Goal: Participate in discussion: Engage in conversation with other users on a specific topic

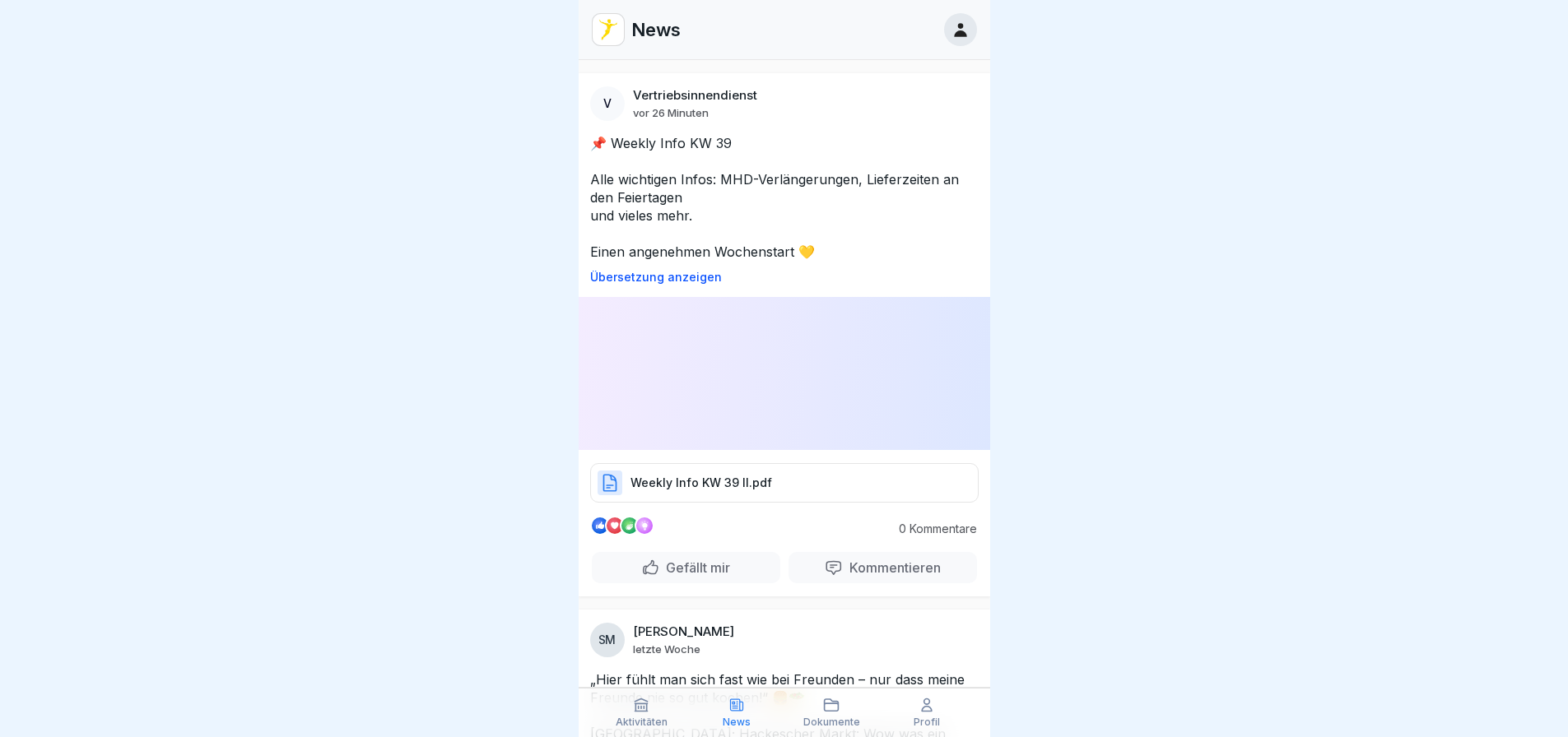
drag, startPoint x: 354, startPoint y: 226, endPoint x: 688, endPoint y: 256, distance: 335.3
click at [355, 226] on div at bounding box center [784, 368] width 1568 height 737
click at [1121, 259] on div at bounding box center [784, 368] width 1568 height 737
drag, startPoint x: 396, startPoint y: 378, endPoint x: 451, endPoint y: 447, distance: 88.2
click at [407, 383] on div at bounding box center [784, 368] width 1568 height 737
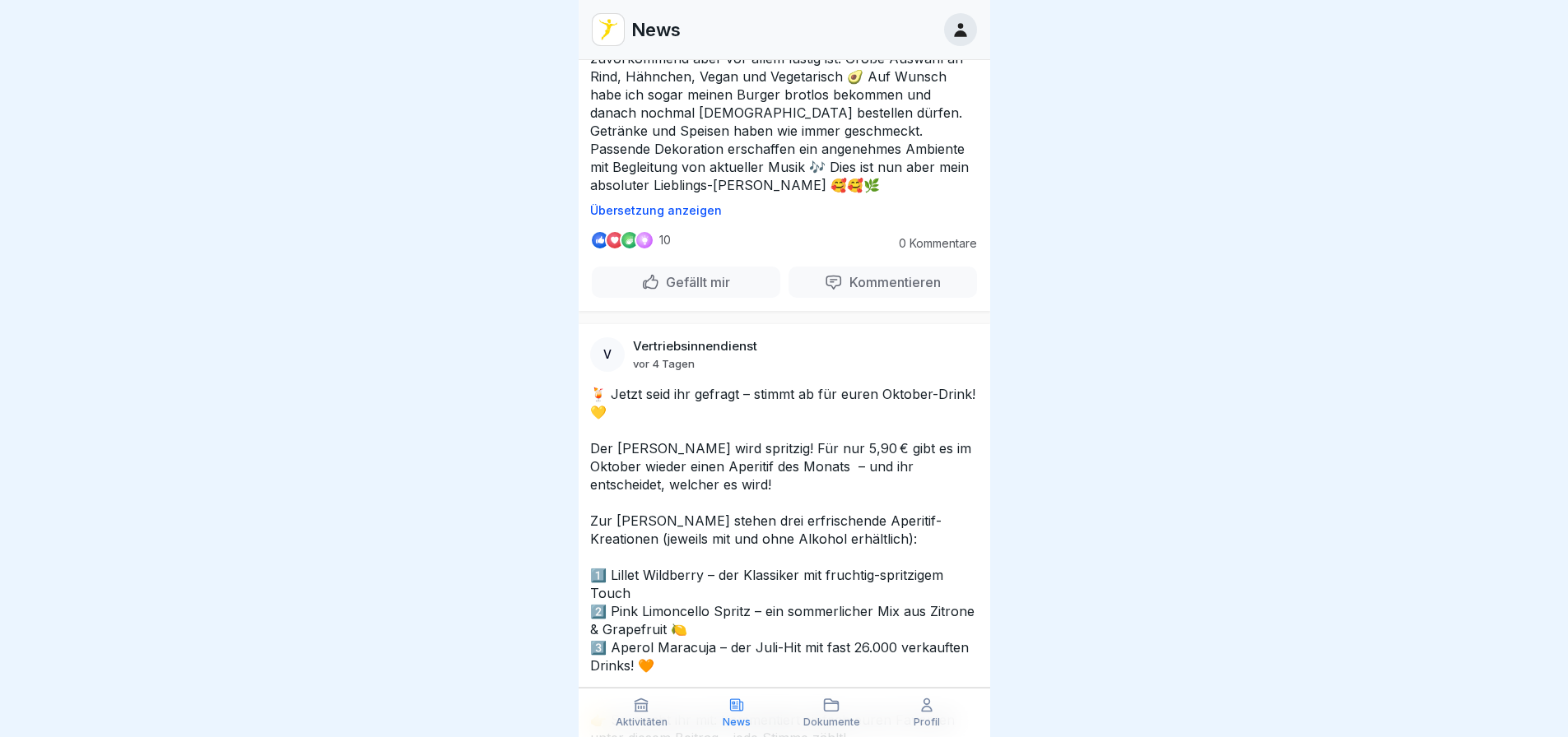
scroll to position [494, 0]
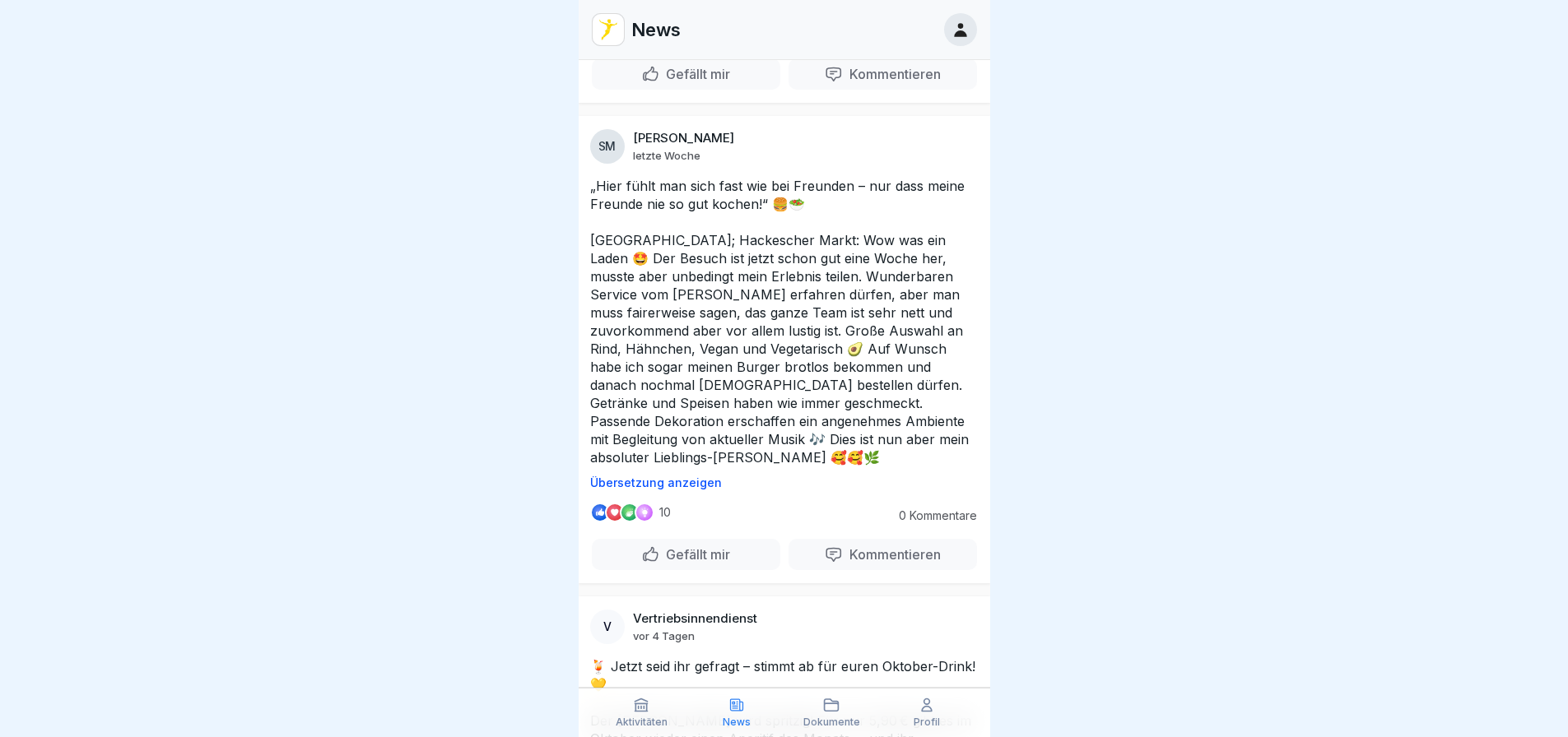
click at [470, 336] on div at bounding box center [784, 368] width 1568 height 737
click at [655, 539] on div "Gefällt mir" at bounding box center [686, 554] width 188 height 31
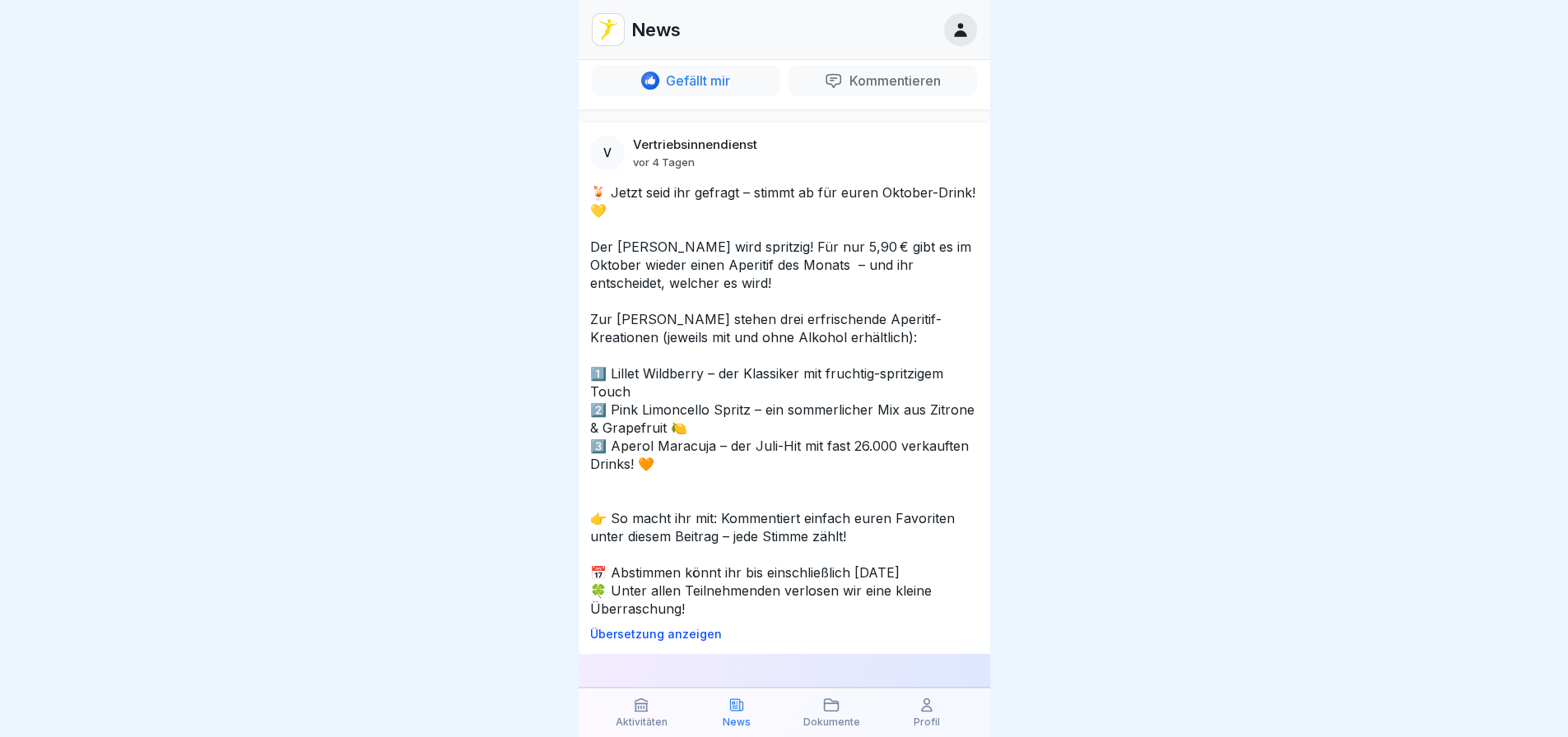
scroll to position [905, 0]
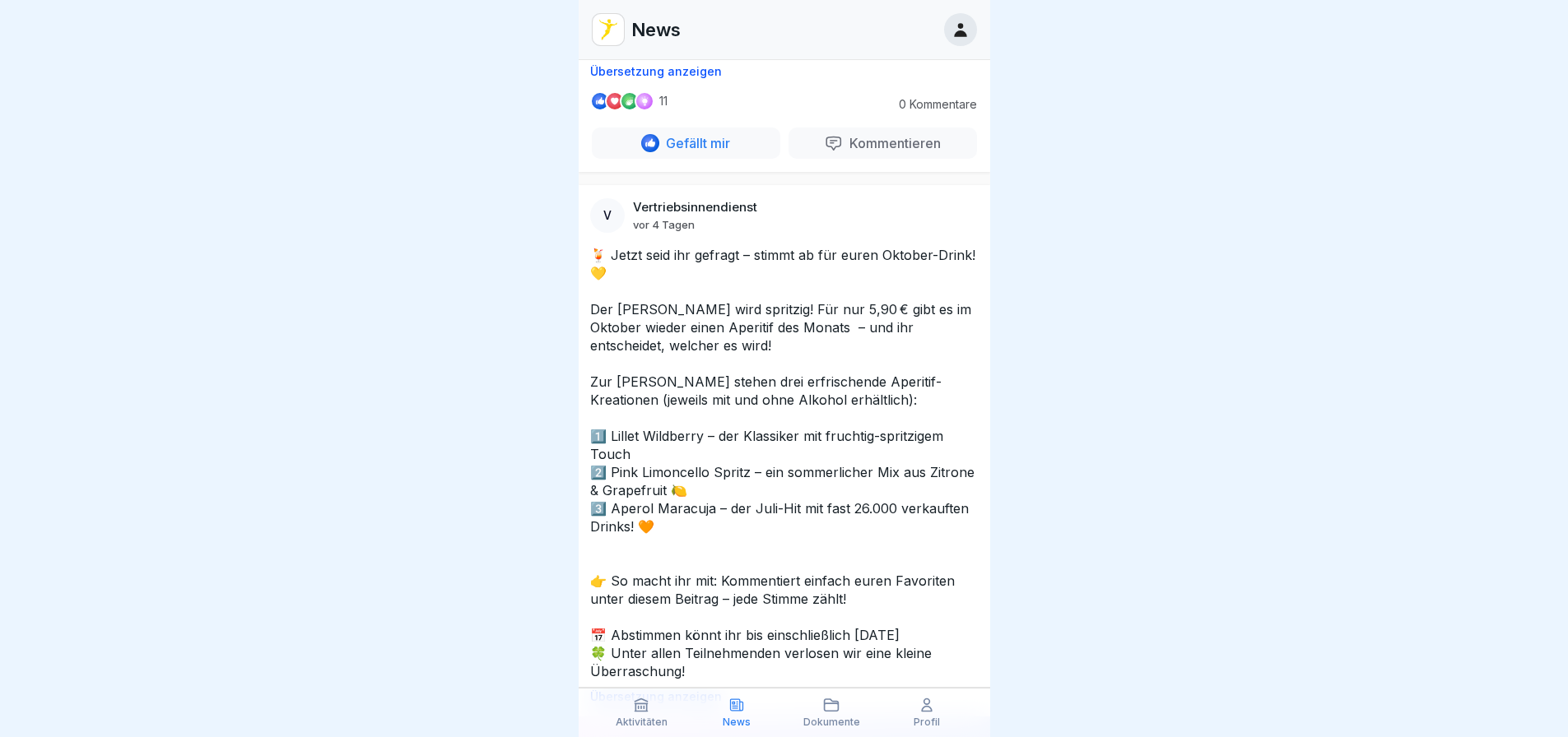
click at [755, 325] on p "🍹 Jetzt seid ihr gefragt – stimmt ab für euren Oktober-Drink! 💛 Der [PERSON_NAM…" at bounding box center [784, 463] width 388 height 434
drag, startPoint x: 751, startPoint y: 333, endPoint x: 626, endPoint y: 336, distance: 125.0
click at [627, 337] on p "🍹 Jetzt seid ihr gefragt – stimmt ab für euren Oktober-Drink! 💛 Der [PERSON_NAM…" at bounding box center [784, 463] width 388 height 434
drag, startPoint x: 619, startPoint y: 334, endPoint x: 771, endPoint y: 330, distance: 152.1
click at [771, 330] on p "🍹 Jetzt seid ihr gefragt – stimmt ab für euren Oktober-Drink! 💛 Der [PERSON_NAM…" at bounding box center [784, 463] width 388 height 434
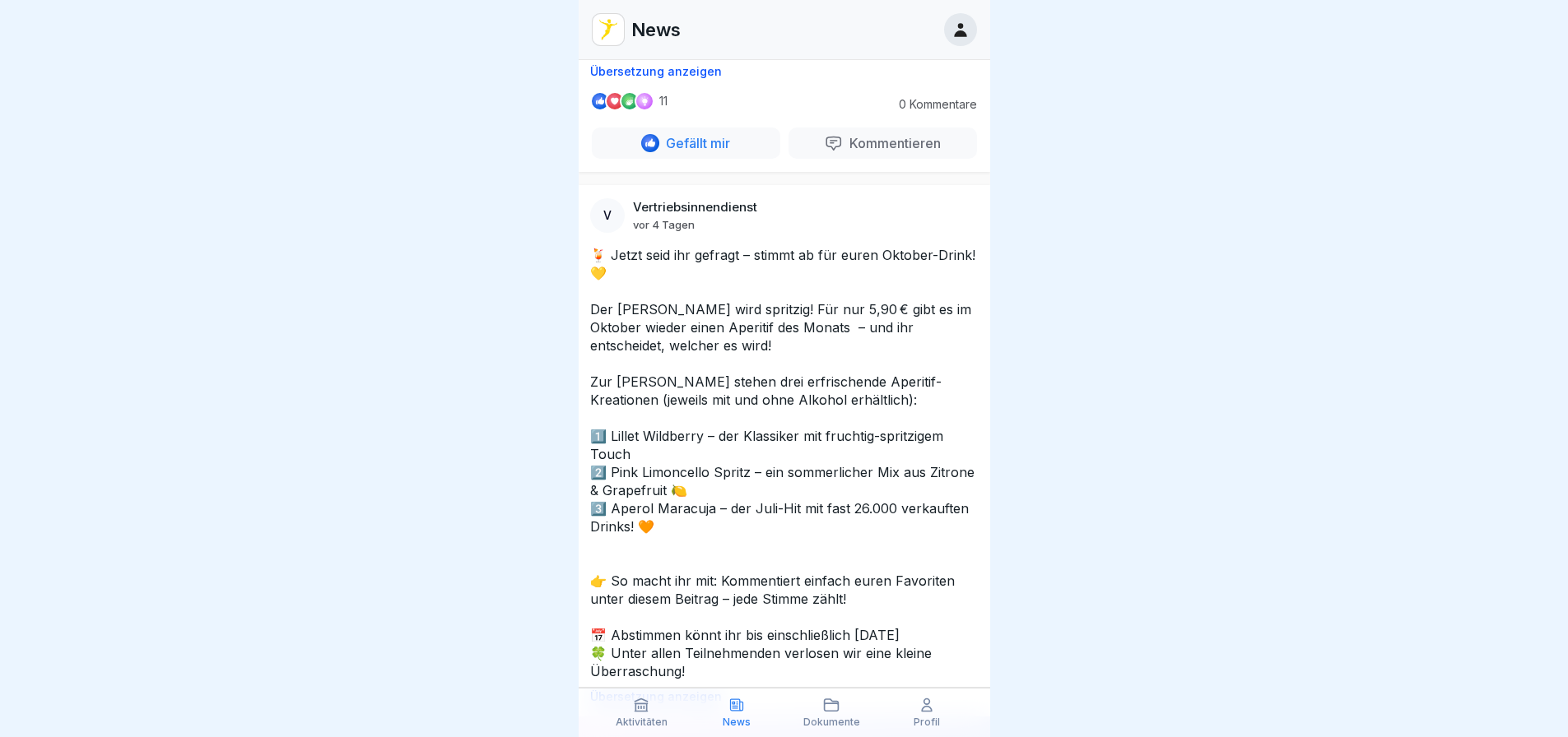
click at [513, 388] on div at bounding box center [784, 368] width 1568 height 737
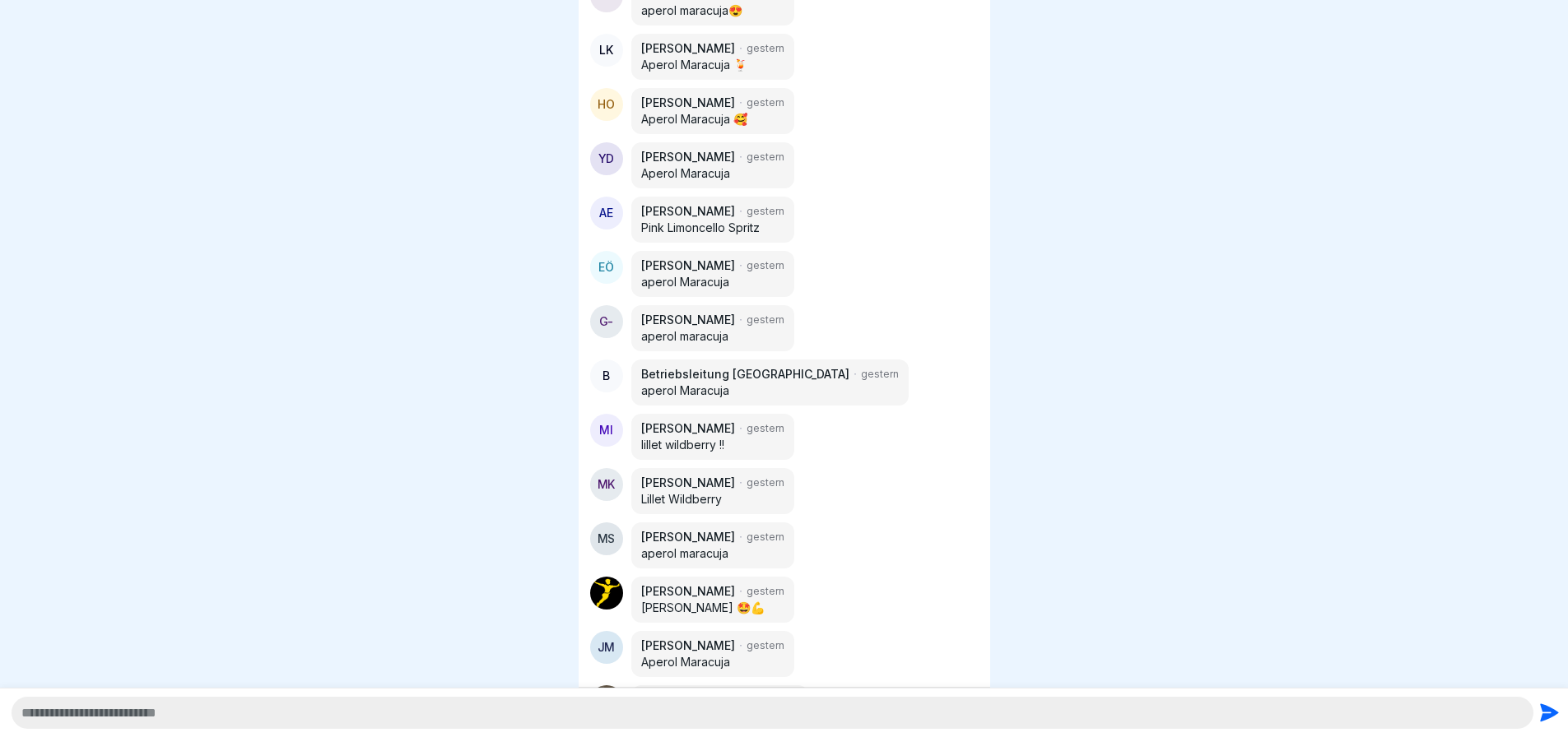
scroll to position [1810, 0]
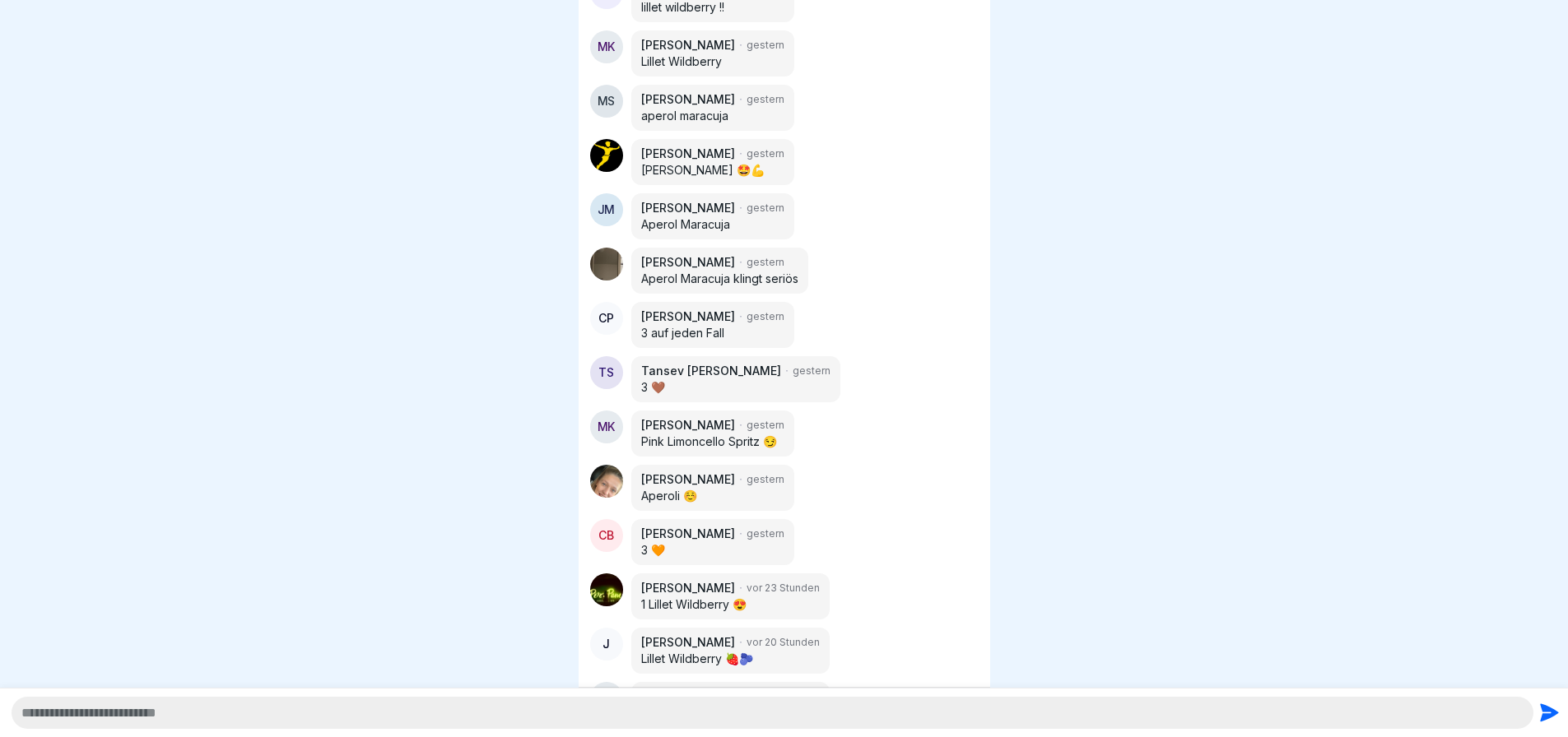
click at [489, 695] on div at bounding box center [784, 713] width 1568 height 50
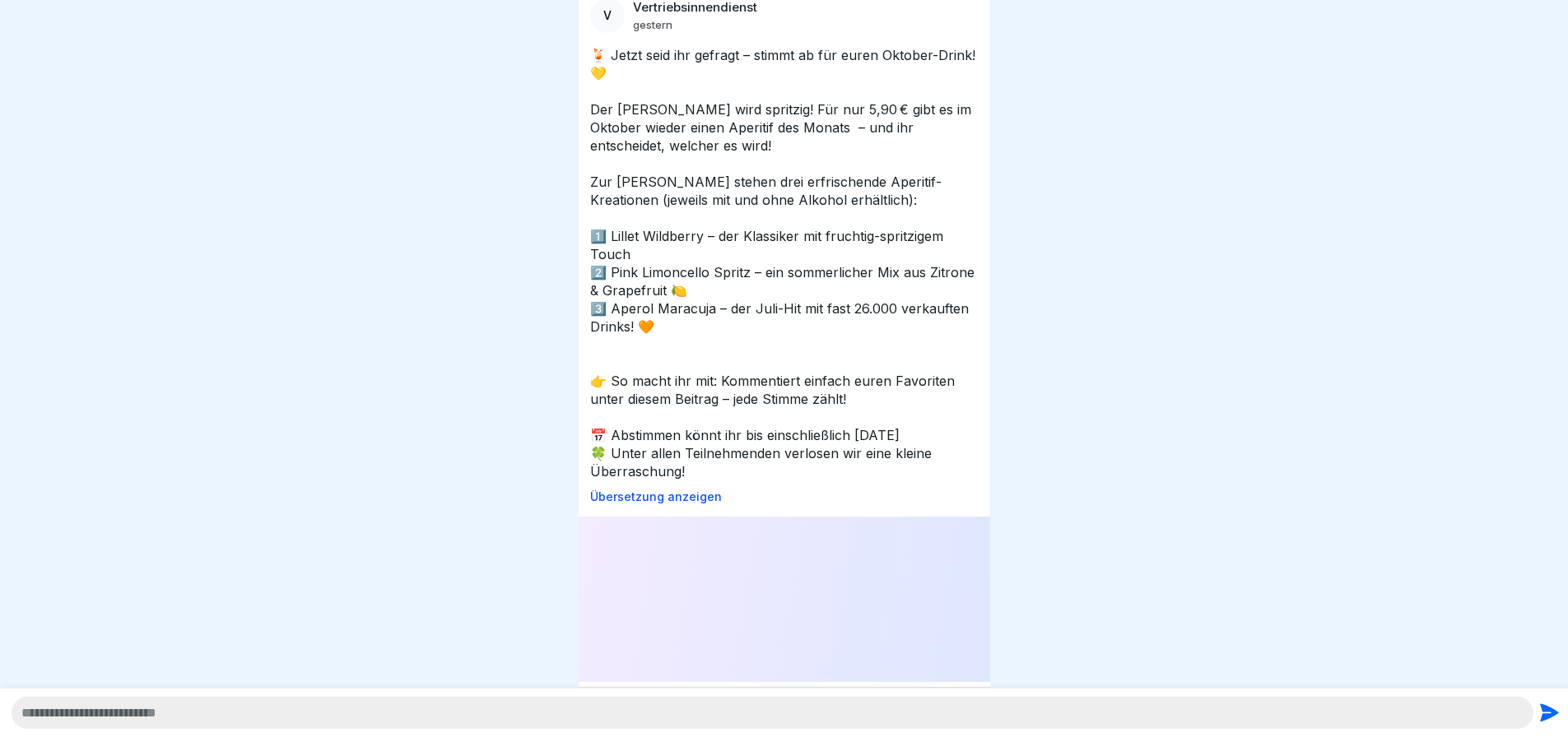
scroll to position [0, 0]
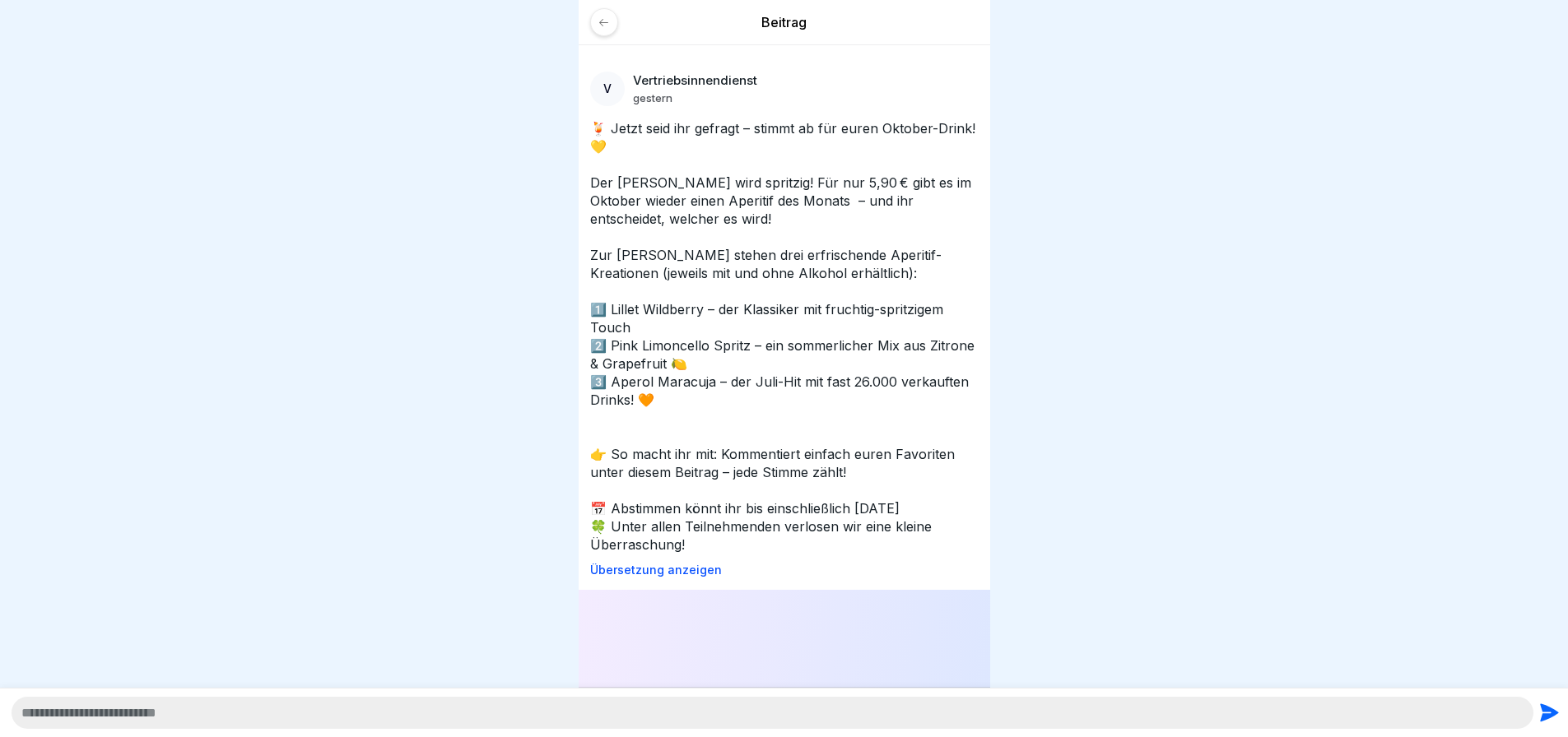
click at [649, 702] on textarea at bounding box center [772, 713] width 1522 height 32
click at [206, 714] on textarea "**********" at bounding box center [772, 713] width 1522 height 32
type textarea "**********"
click at [1539, 702] on button "submit" at bounding box center [1545, 713] width 23 height 32
drag, startPoint x: 411, startPoint y: 244, endPoint x: 434, endPoint y: 218, distance: 34.7
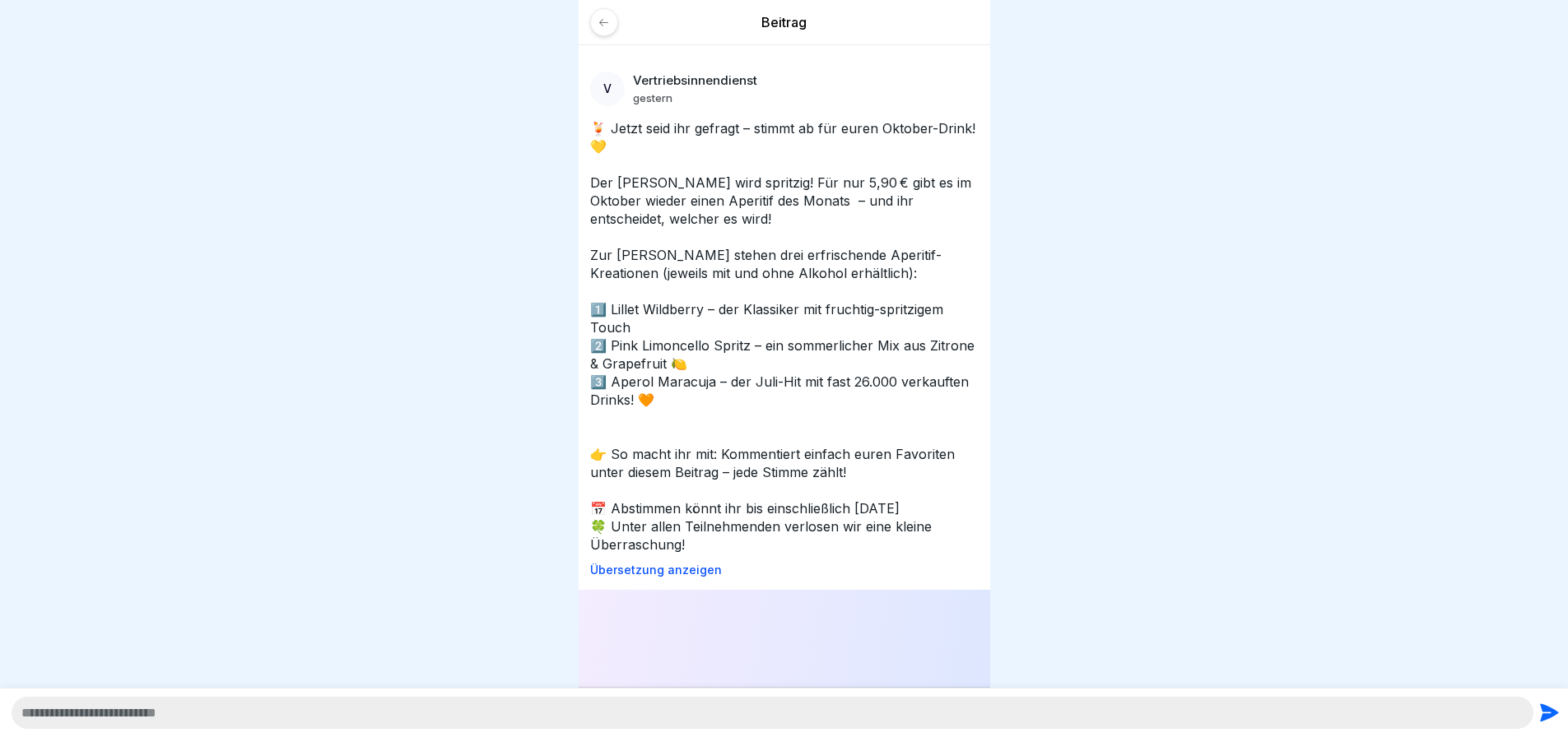
click at [421, 231] on div at bounding box center [784, 368] width 1568 height 737
click at [607, 28] on icon at bounding box center [603, 23] width 12 height 12
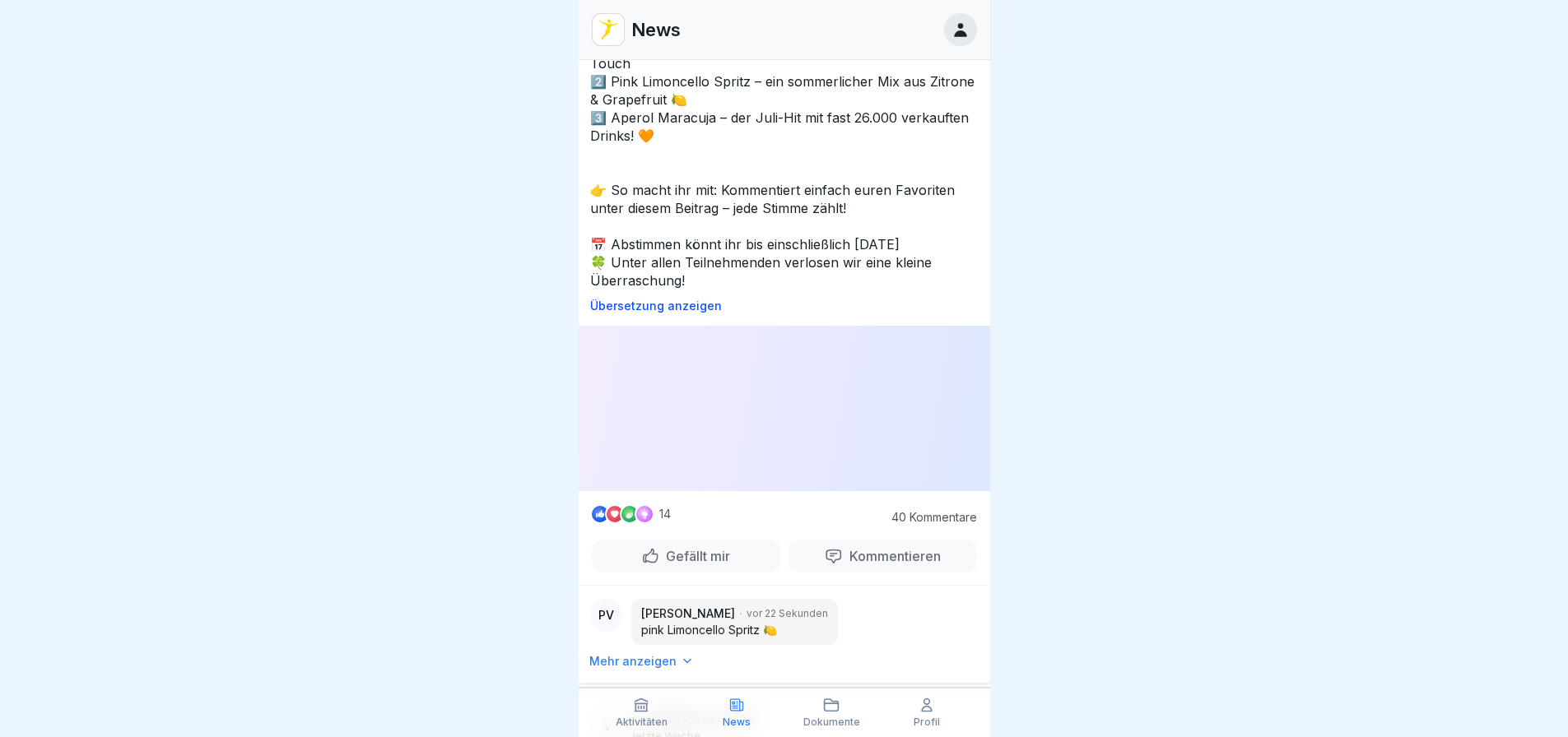
scroll to position [1399, 0]
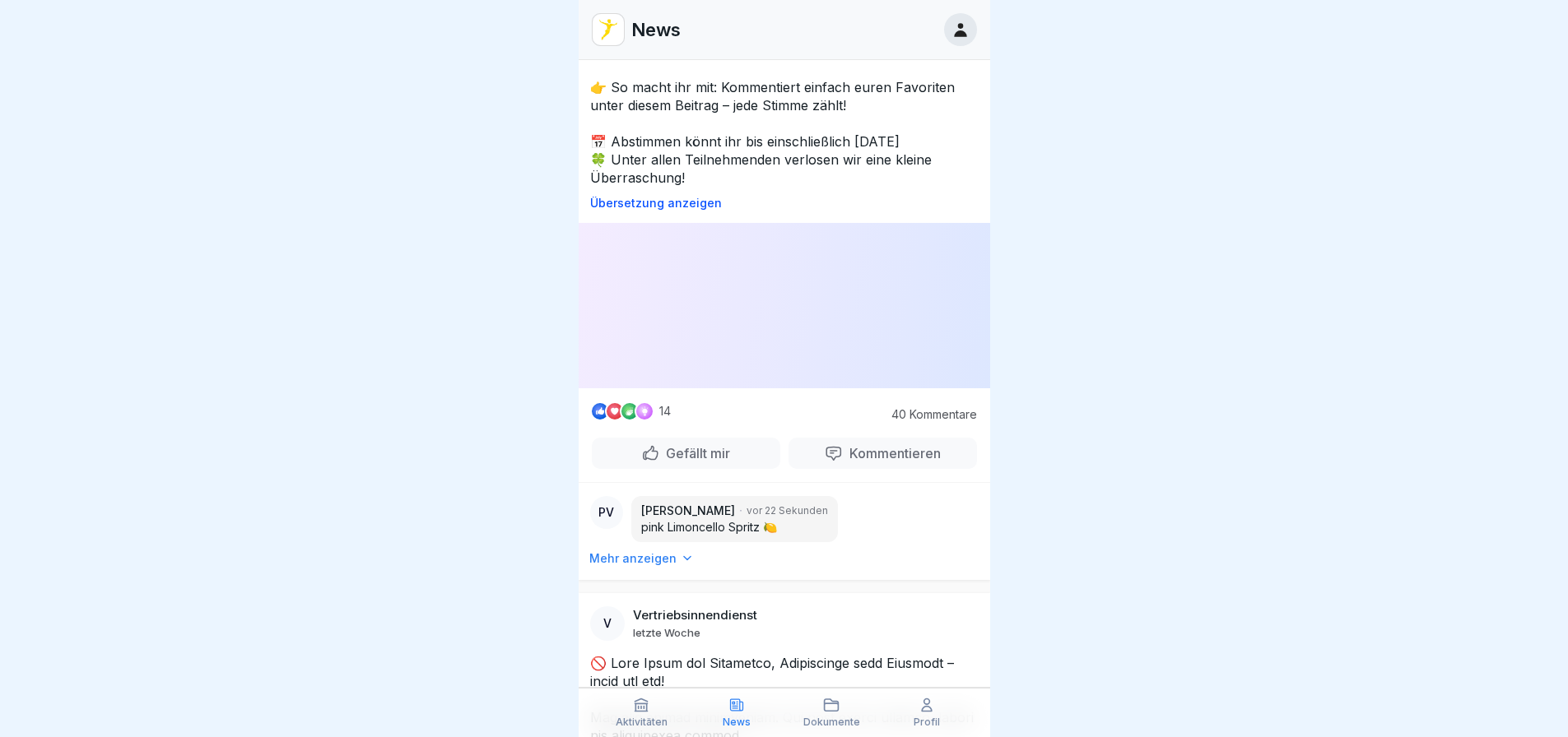
click at [965, 27] on icon at bounding box center [960, 29] width 18 height 18
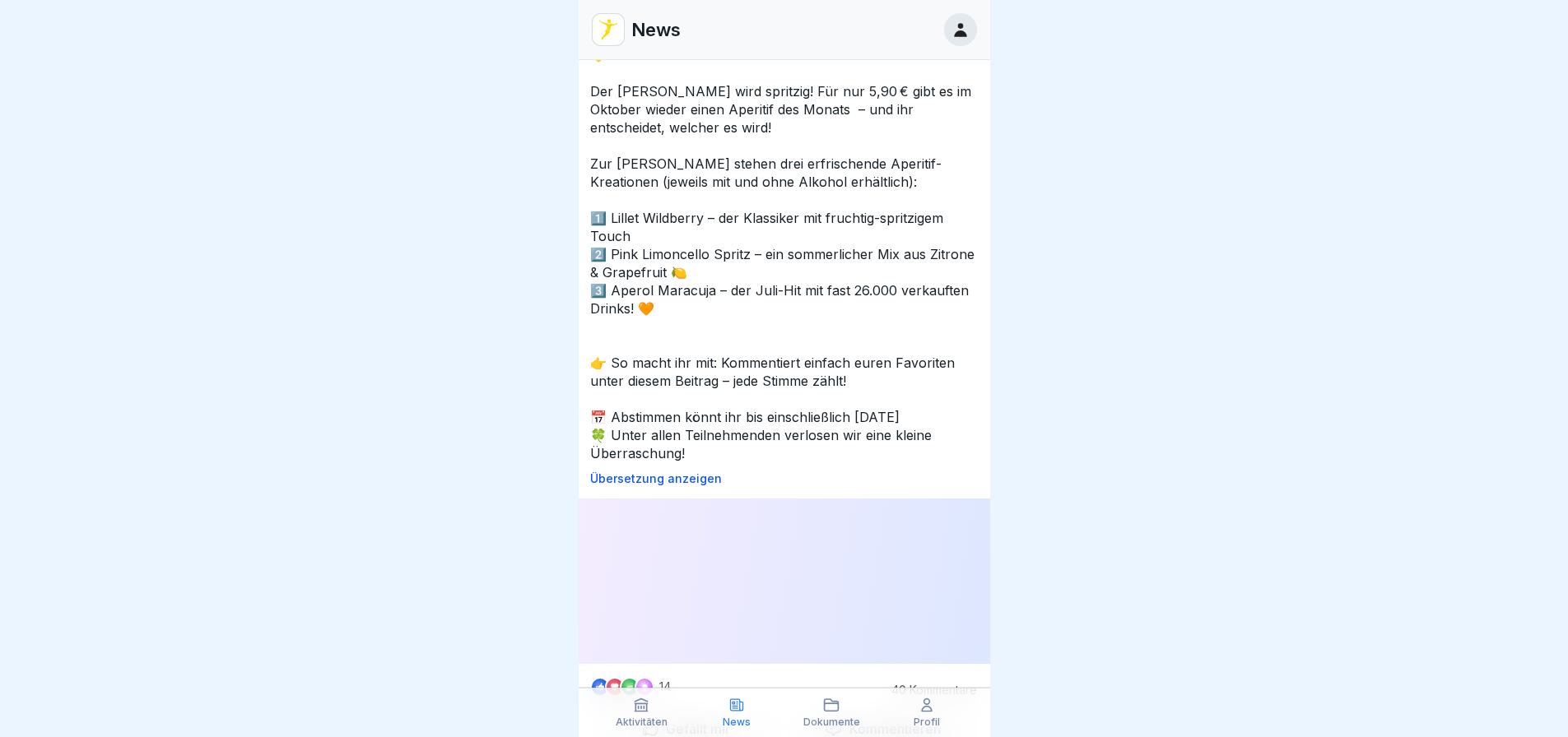
scroll to position [1234, 0]
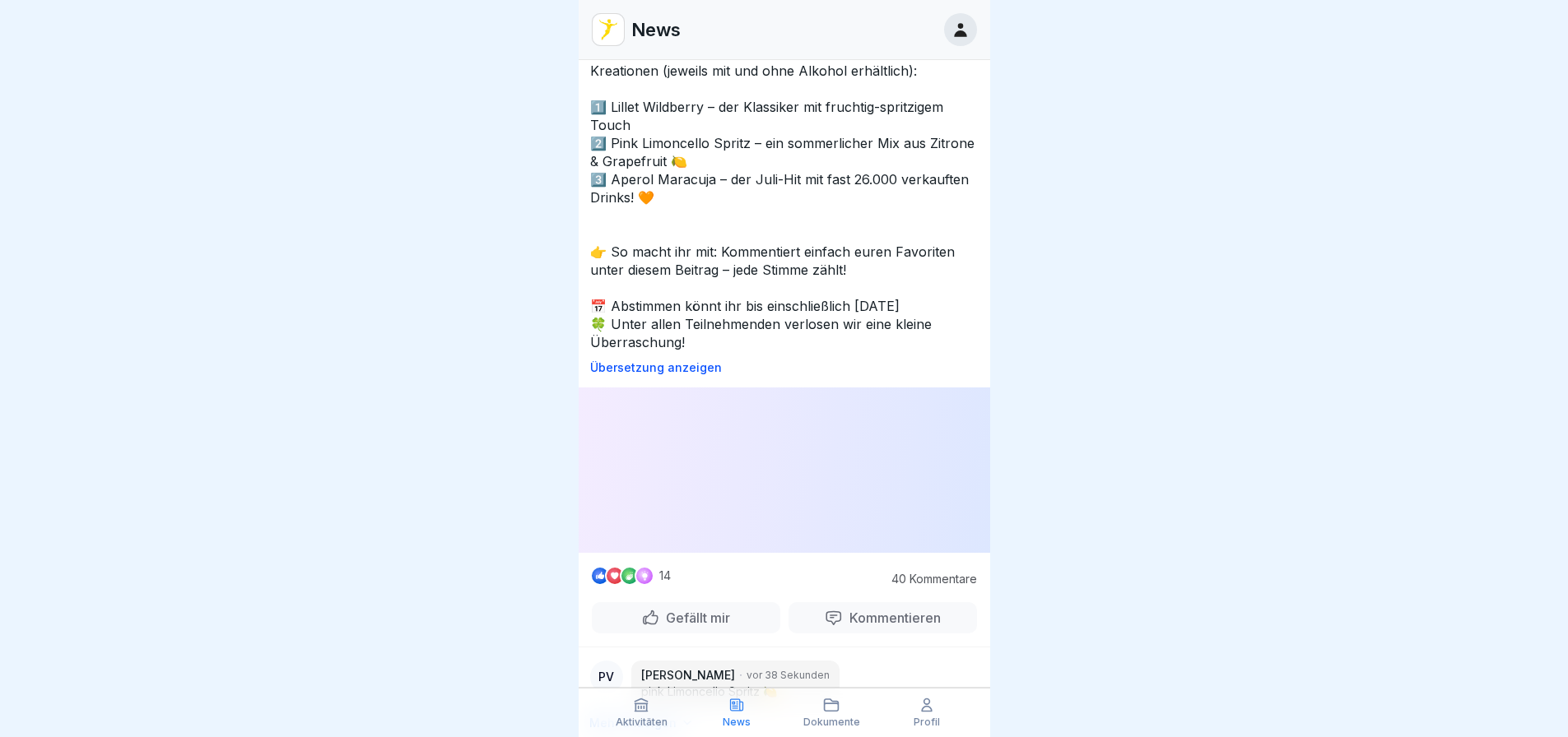
click at [830, 684] on p "pink Limoncello Spritz 🍋" at bounding box center [735, 692] width 188 height 17
click at [890, 661] on div "Pv [PERSON_NAME] vor 38 Sekunden pink Limoncello Spritz 🍋" at bounding box center [784, 684] width 411 height 46
click at [665, 715] on p "Mehr anzeigen" at bounding box center [633, 723] width 88 height 17
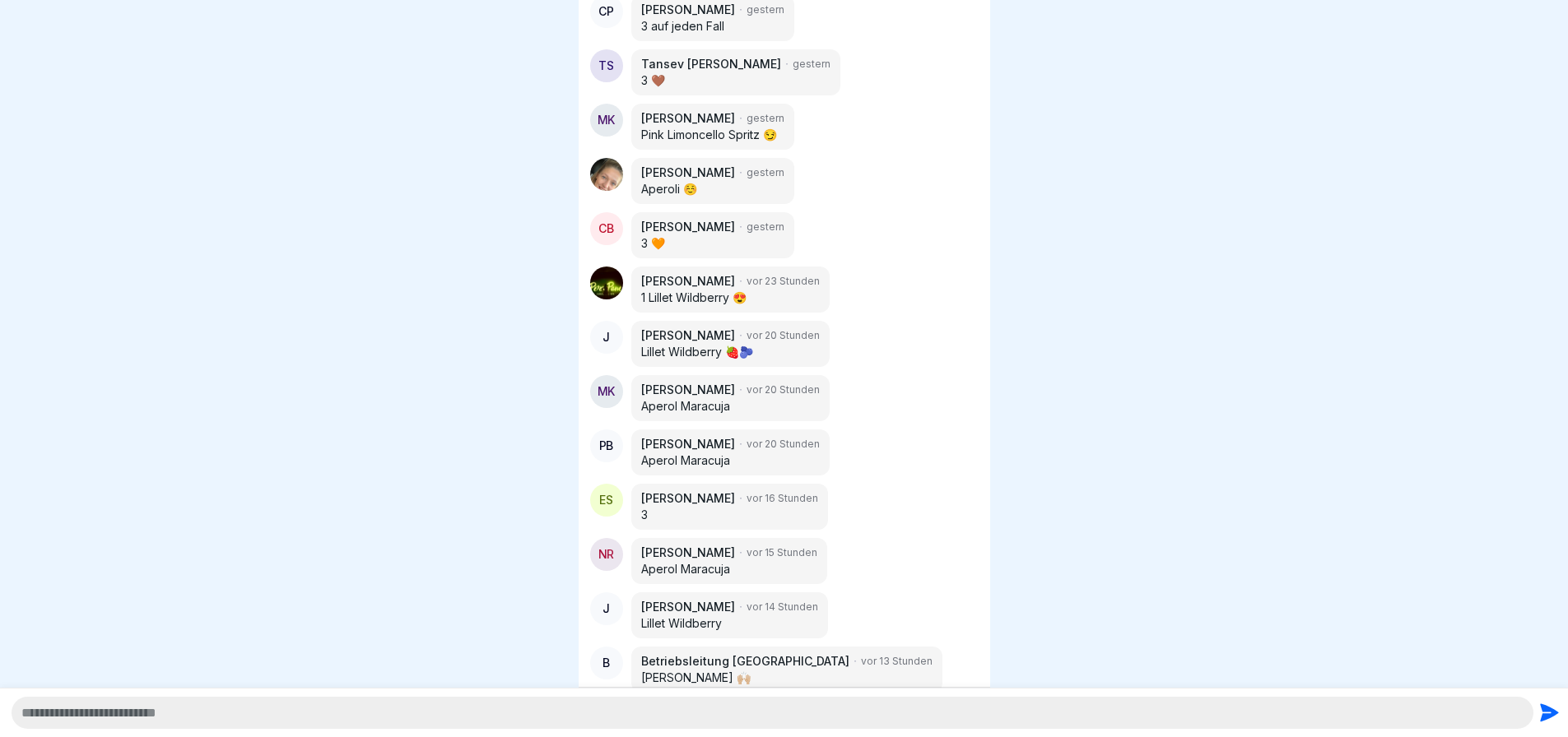
scroll to position [2199, 0]
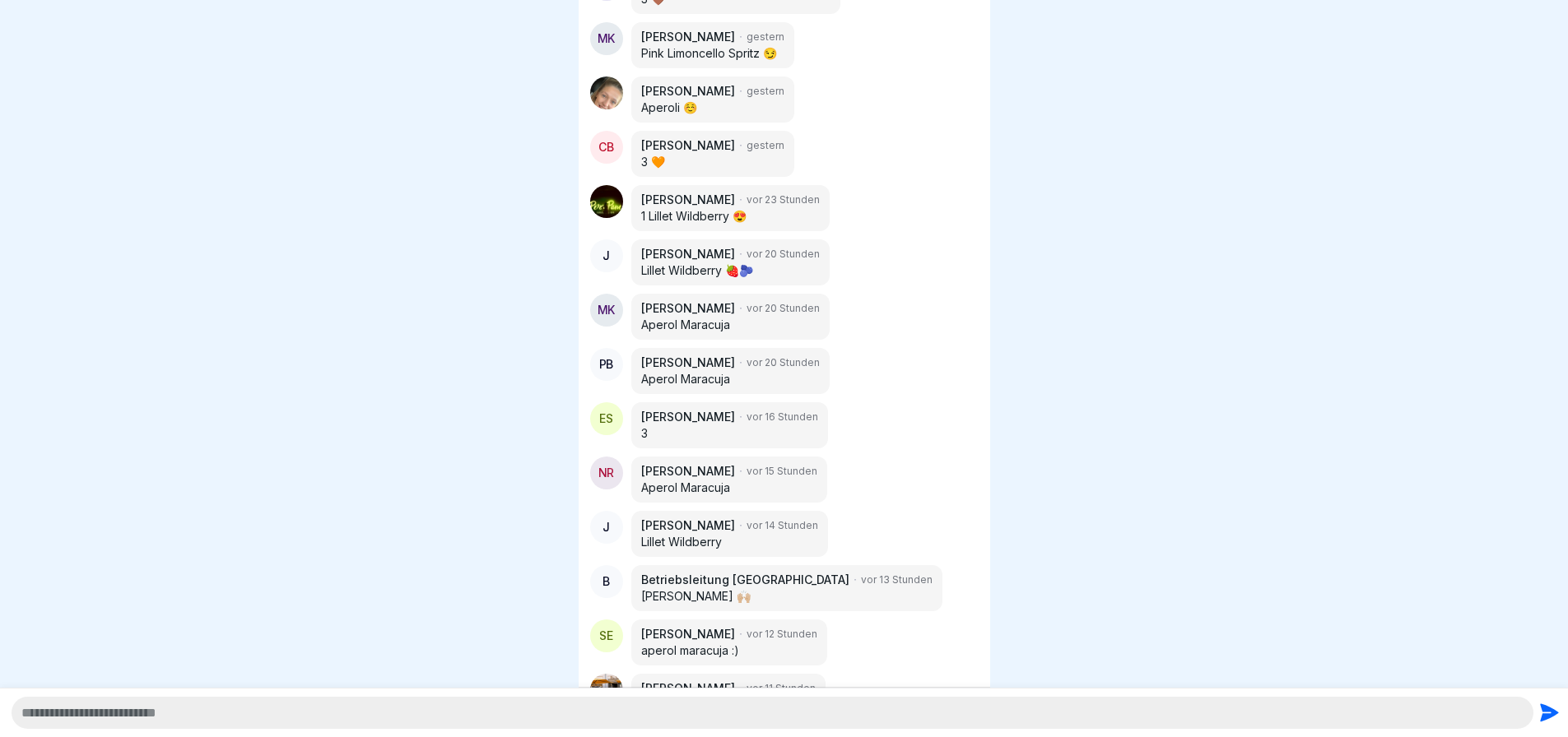
drag, startPoint x: 795, startPoint y: 667, endPoint x: 703, endPoint y: 634, distance: 97.7
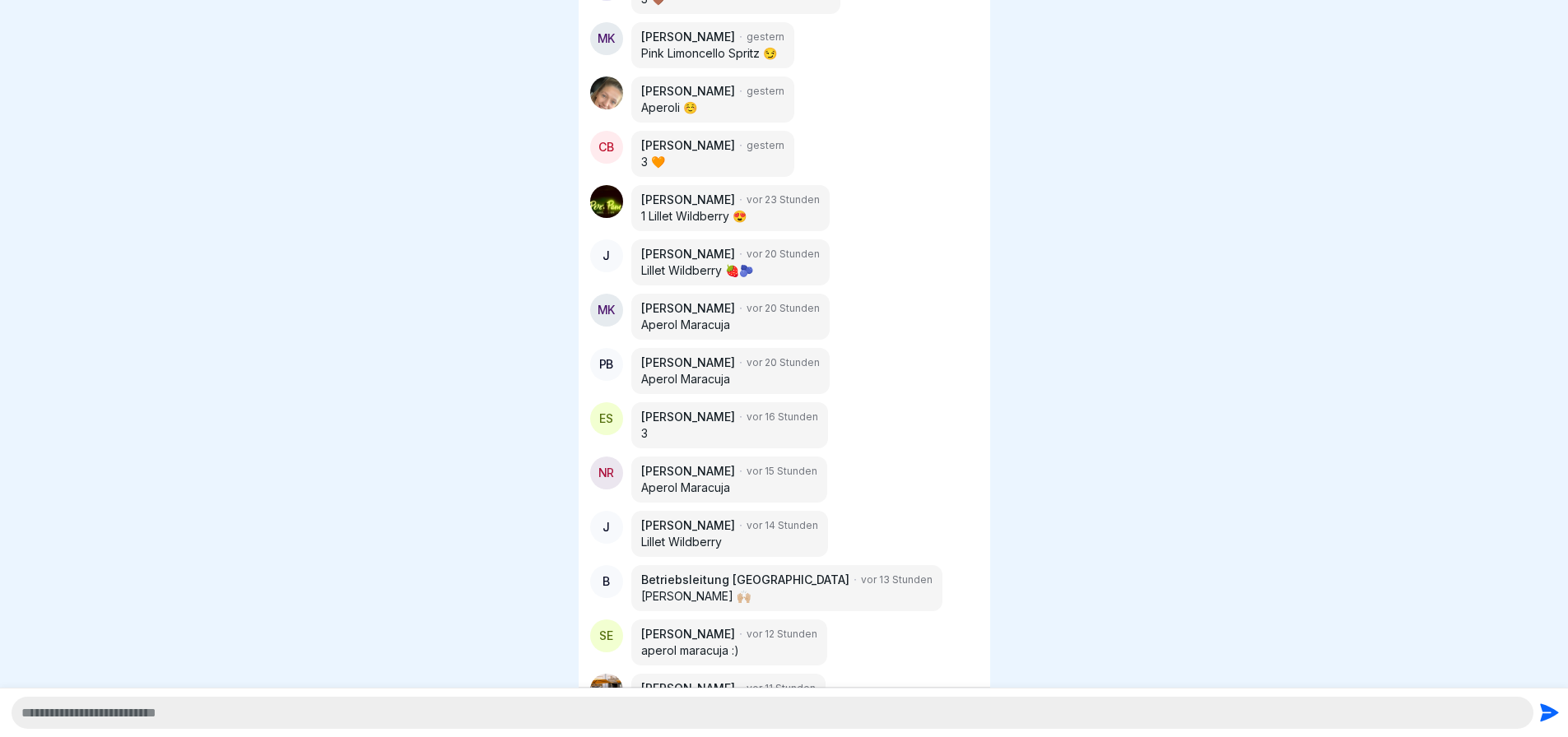
click at [651, 668] on body "Beitrag V Vertriebsinnendienst [DATE] 🍹 Jetzt seid ihr gefragt – stimmt ab für …" at bounding box center [784, 368] width 1568 height 737
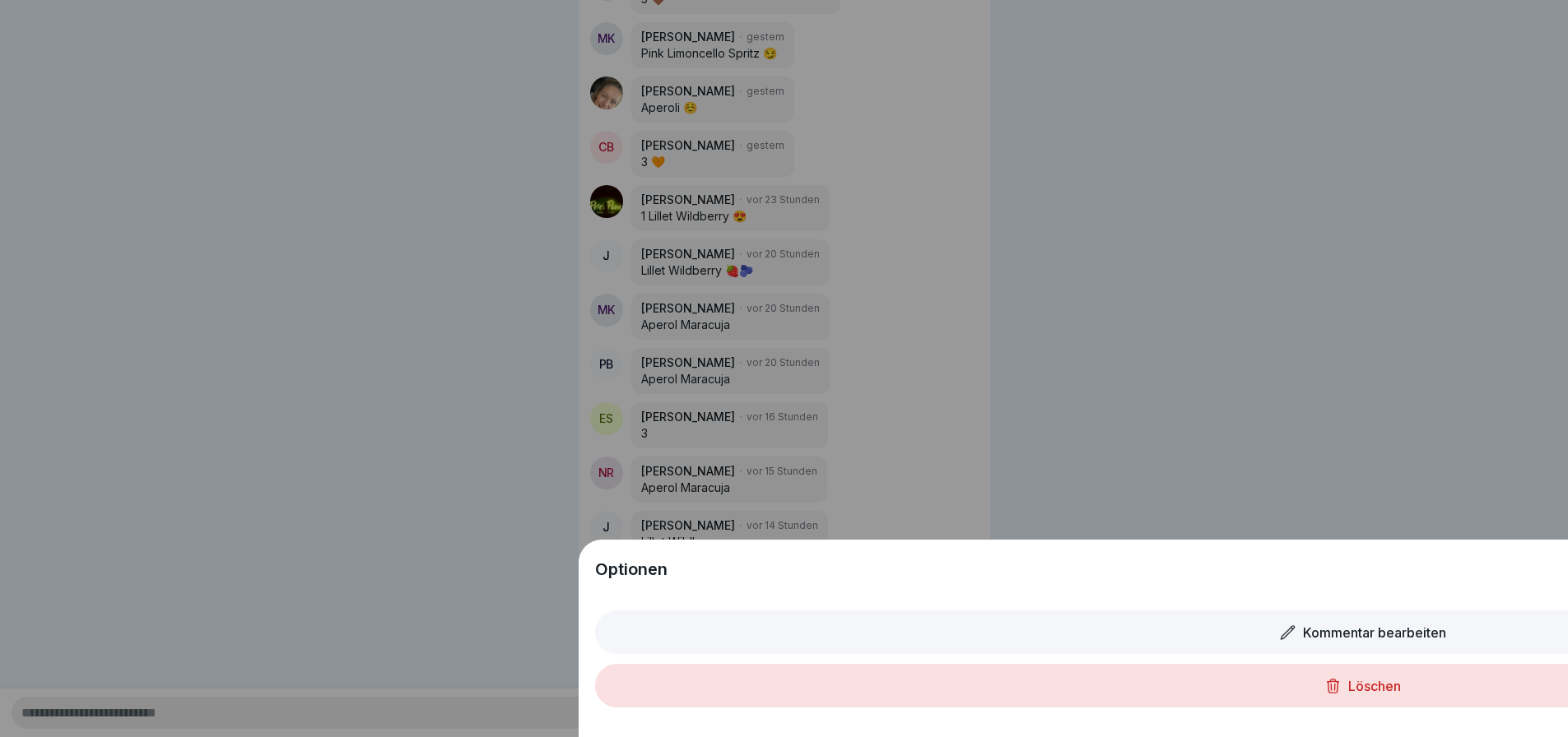
drag, startPoint x: 1338, startPoint y: 700, endPoint x: 1324, endPoint y: 682, distance: 22.8
click at [1340, 695] on icon at bounding box center [1334, 687] width 18 height 18
